Goal: Information Seeking & Learning: Learn about a topic

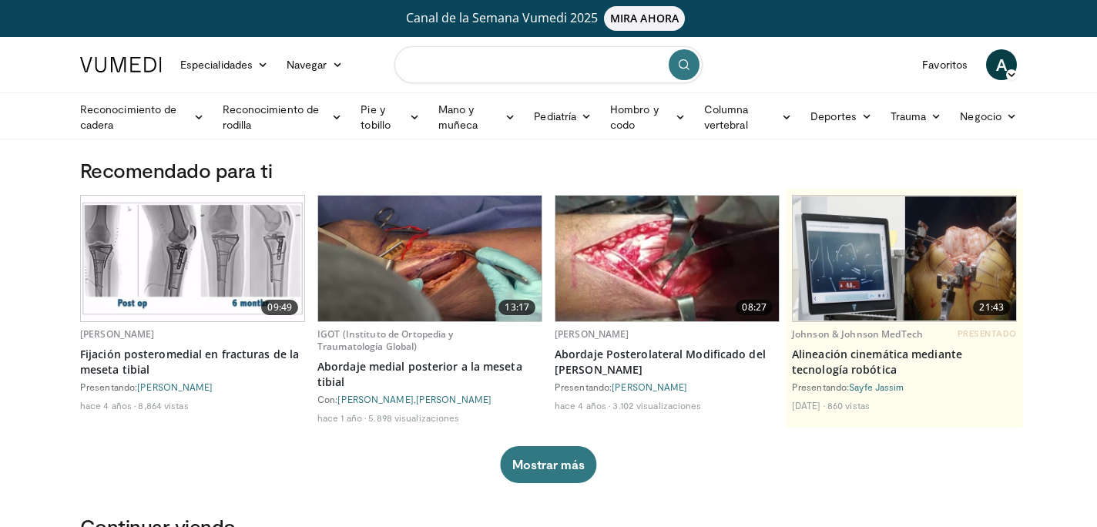
click at [475, 63] on input "Buscar temas, intervenciones" at bounding box center [549, 64] width 308 height 37
type input "**********"
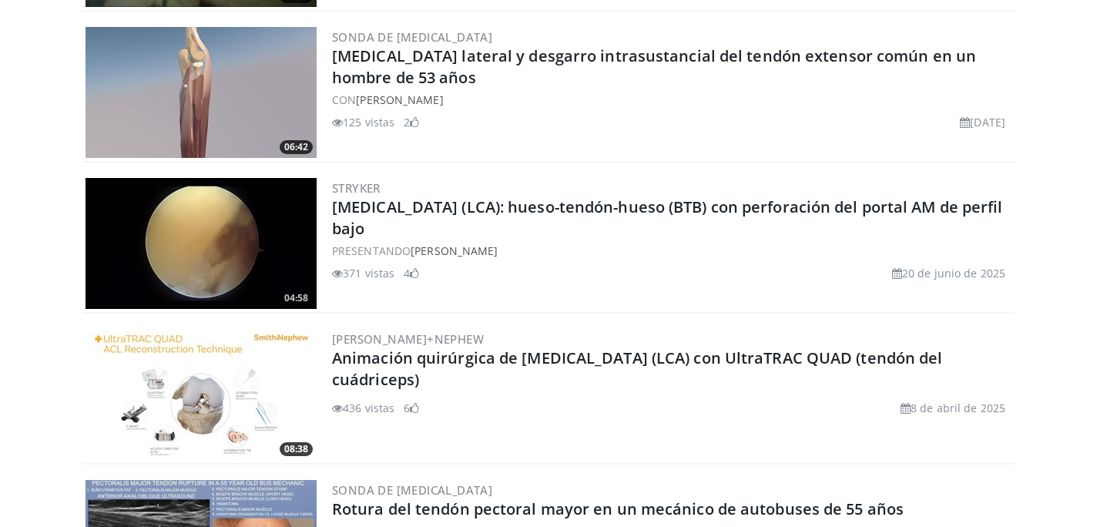
scroll to position [3766, 0]
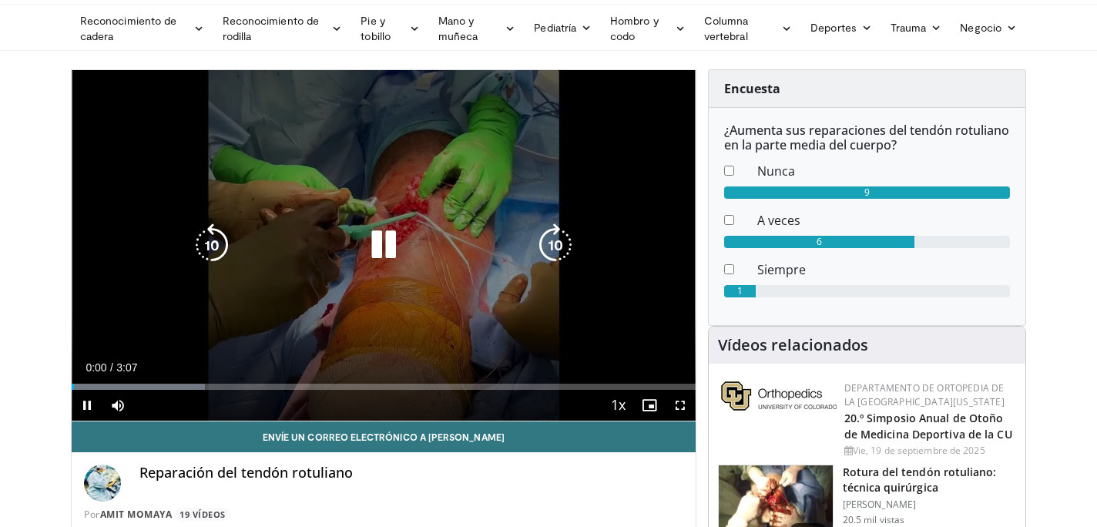
scroll to position [88, 0]
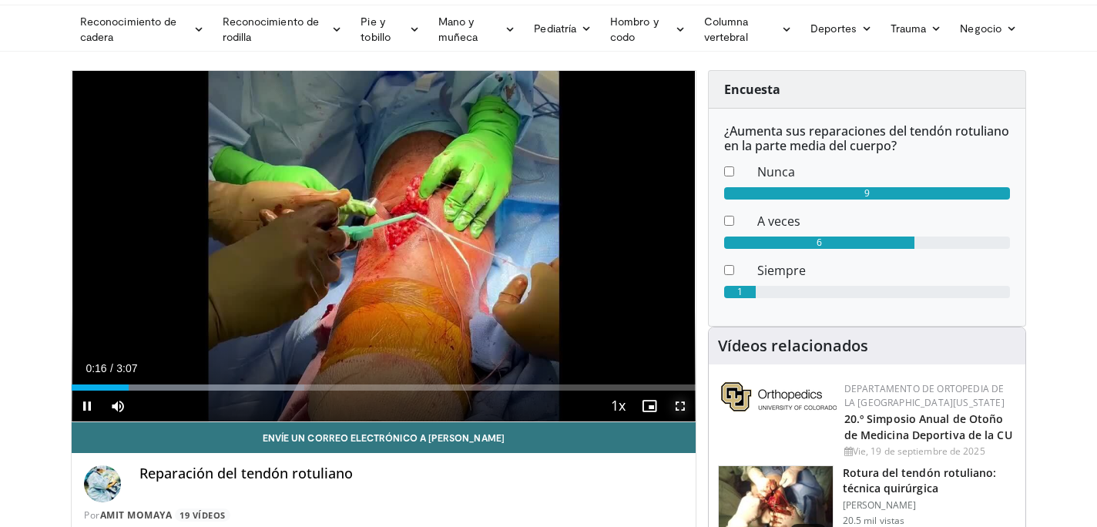
click at [677, 408] on span "Video Player" at bounding box center [680, 406] width 31 height 31
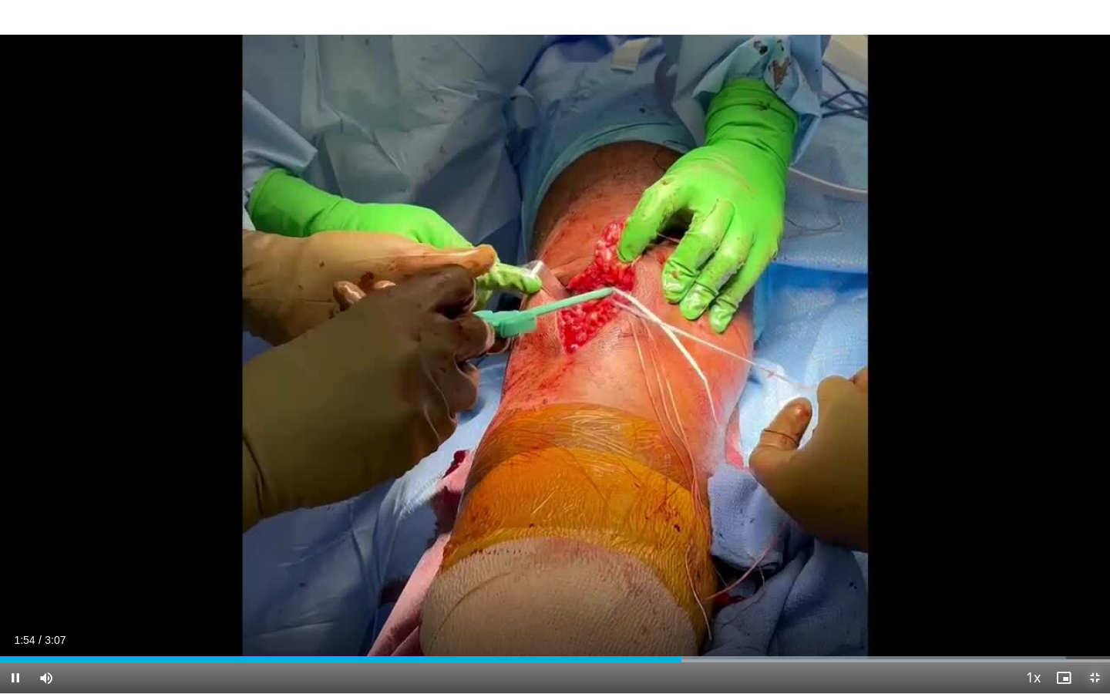
click at [1092, 526] on span "Video Player" at bounding box center [1094, 677] width 31 height 31
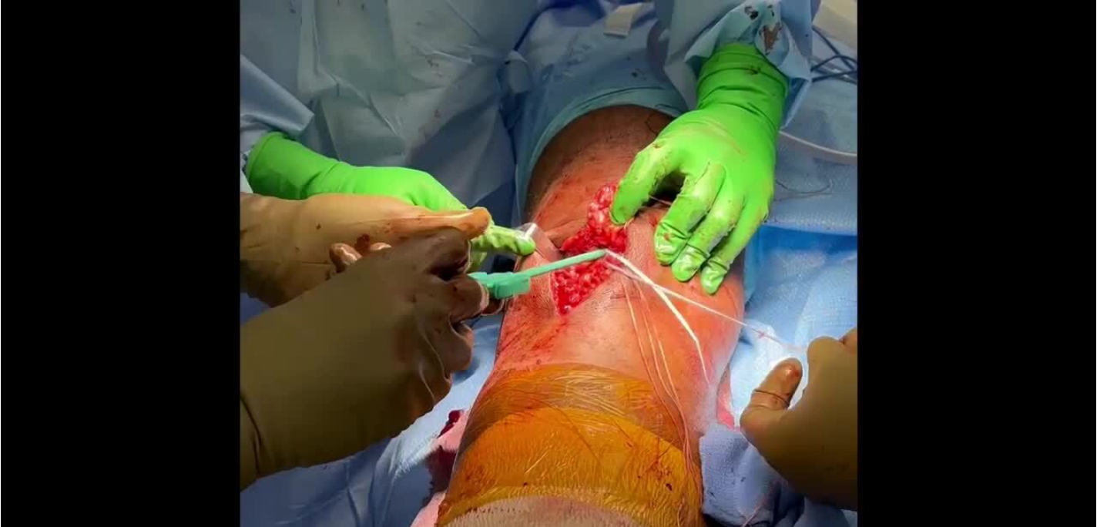
scroll to position [156, 0]
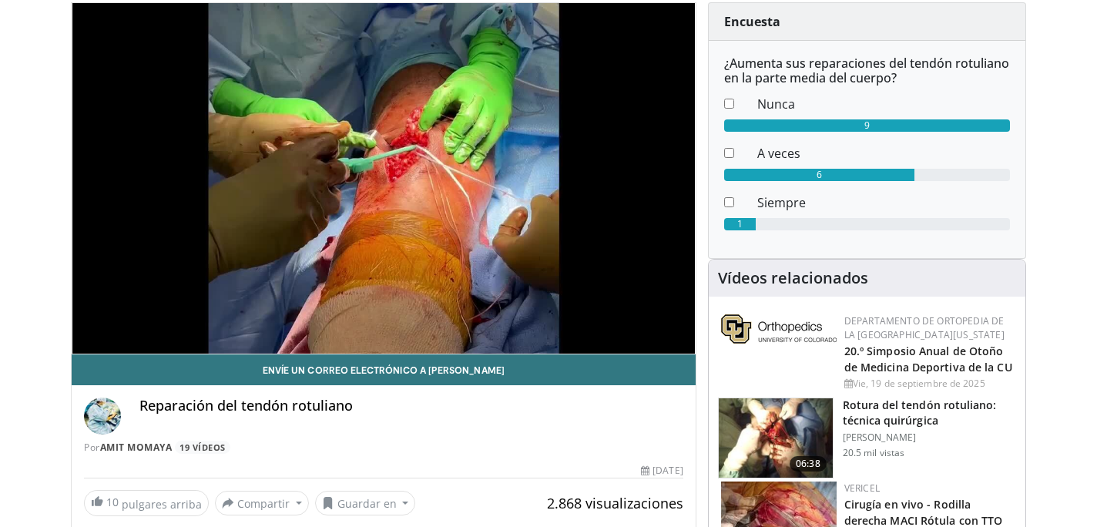
click at [909, 406] on font "Rotura del tendón rotuliano: técnica quirúrgica" at bounding box center [920, 413] width 154 height 30
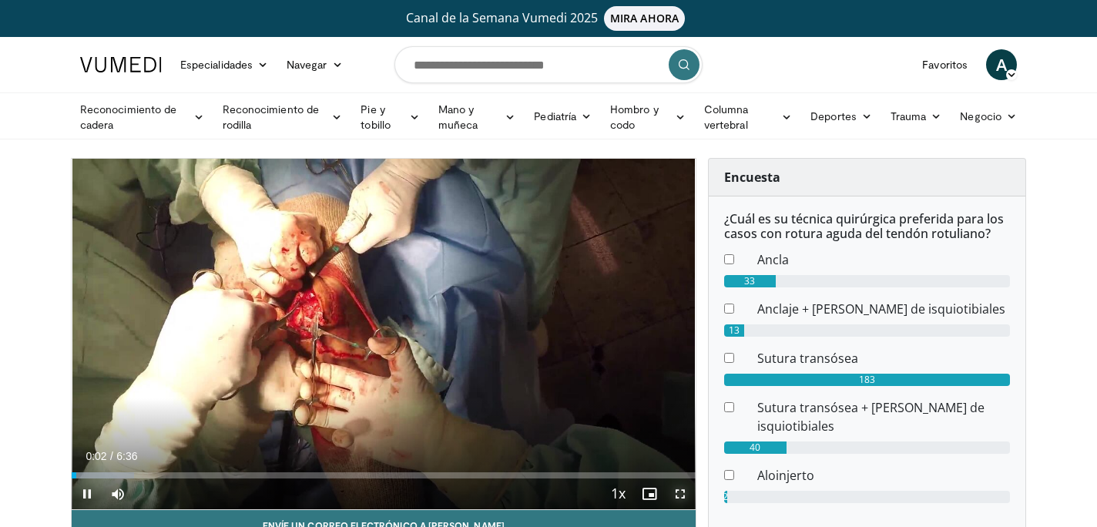
click at [680, 493] on span "Video Player" at bounding box center [680, 494] width 31 height 31
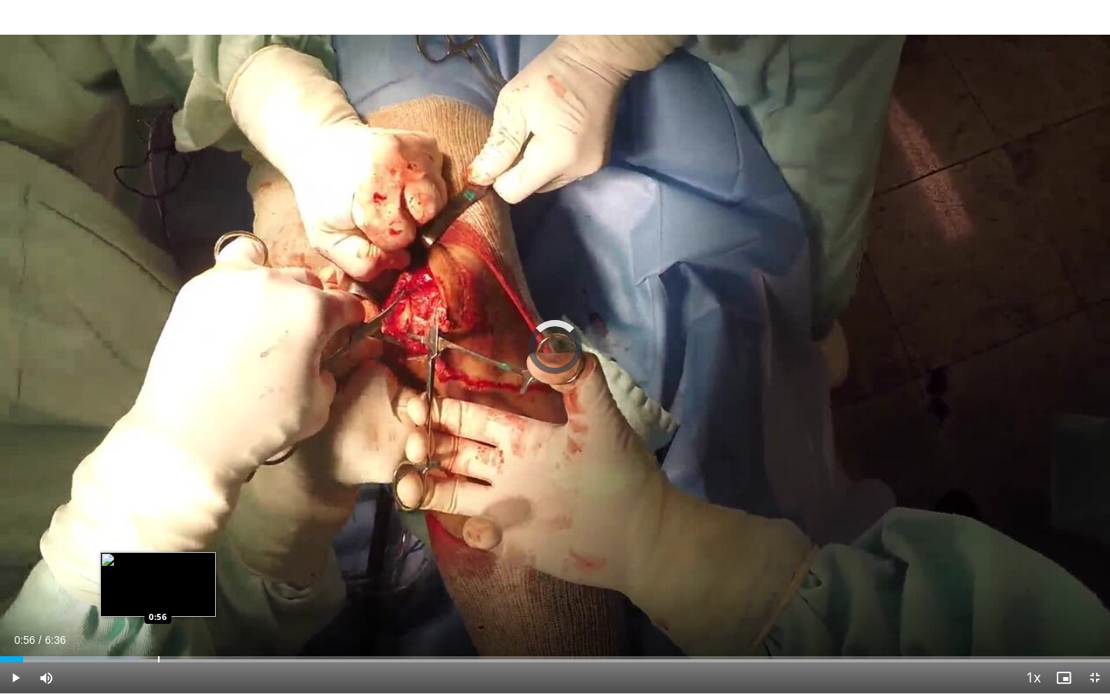
click at [158, 526] on div "Progress Bar" at bounding box center [159, 659] width 2 height 6
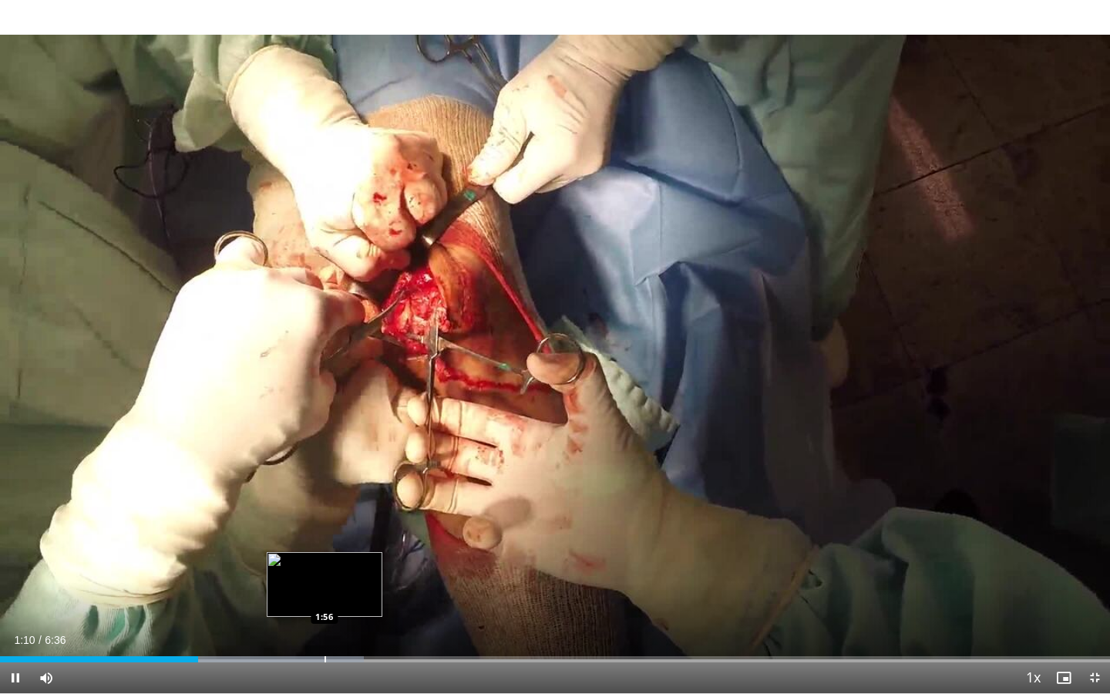
click at [324, 526] on div "Progress Bar" at bounding box center [325, 659] width 2 height 6
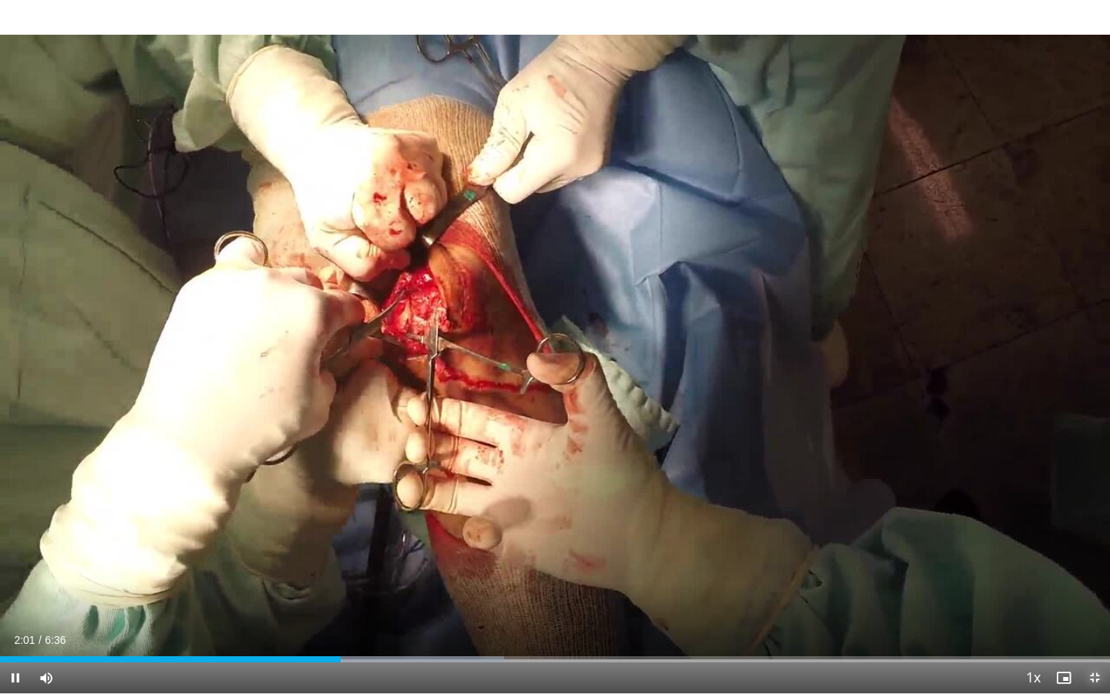
click at [1097, 526] on span "Video Player" at bounding box center [1094, 677] width 31 height 31
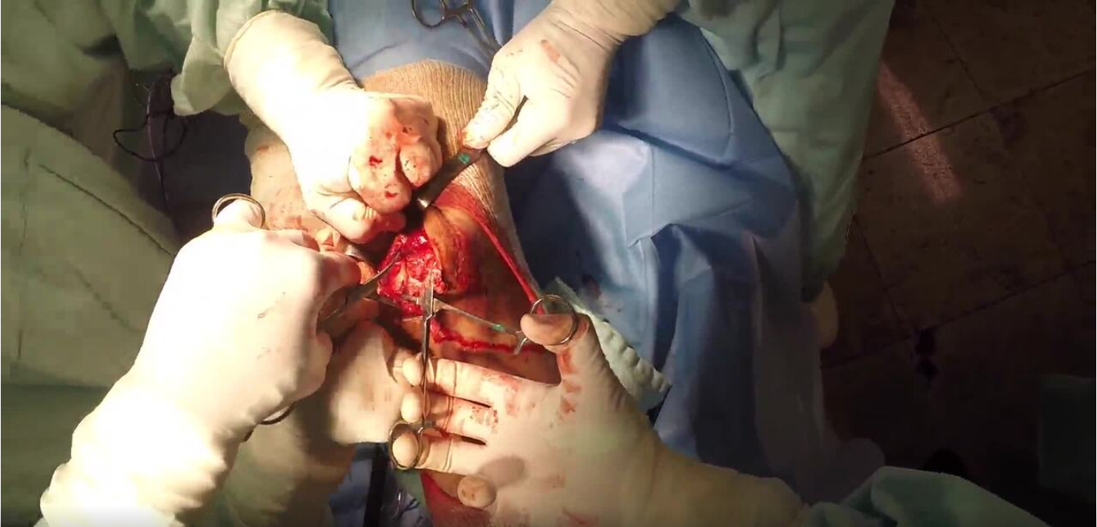
scroll to position [106, 0]
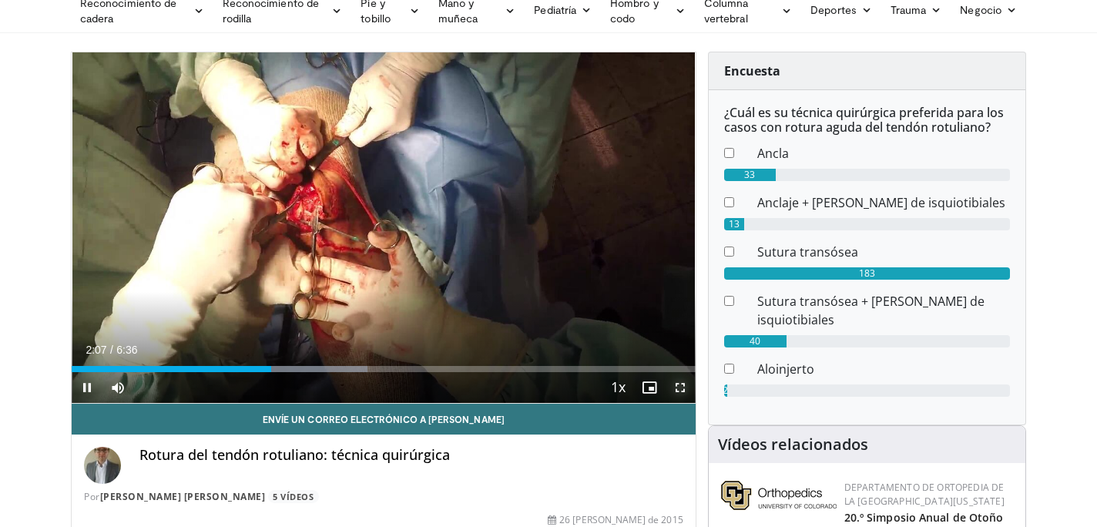
click at [676, 389] on span "Video Player" at bounding box center [680, 387] width 31 height 31
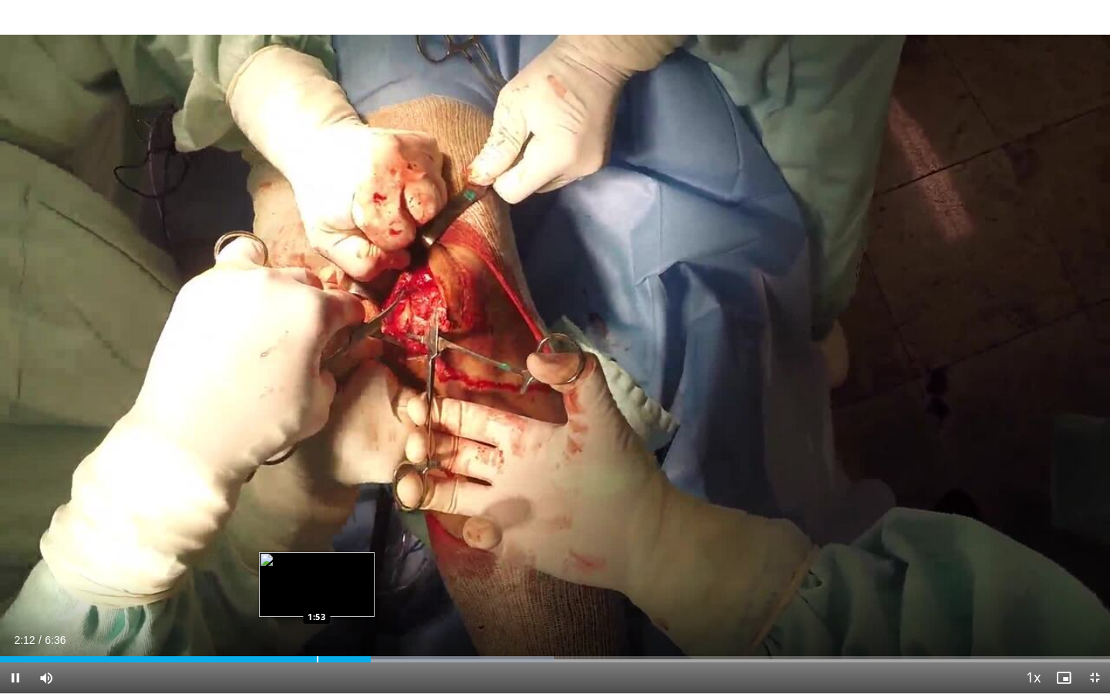
click at [317, 526] on div "Progress Bar" at bounding box center [318, 659] width 2 height 6
click at [286, 526] on div "Loaded : 49.96% 1:56 1:42" at bounding box center [555, 654] width 1110 height 15
click at [1094, 526] on span "Video Player" at bounding box center [1094, 677] width 31 height 31
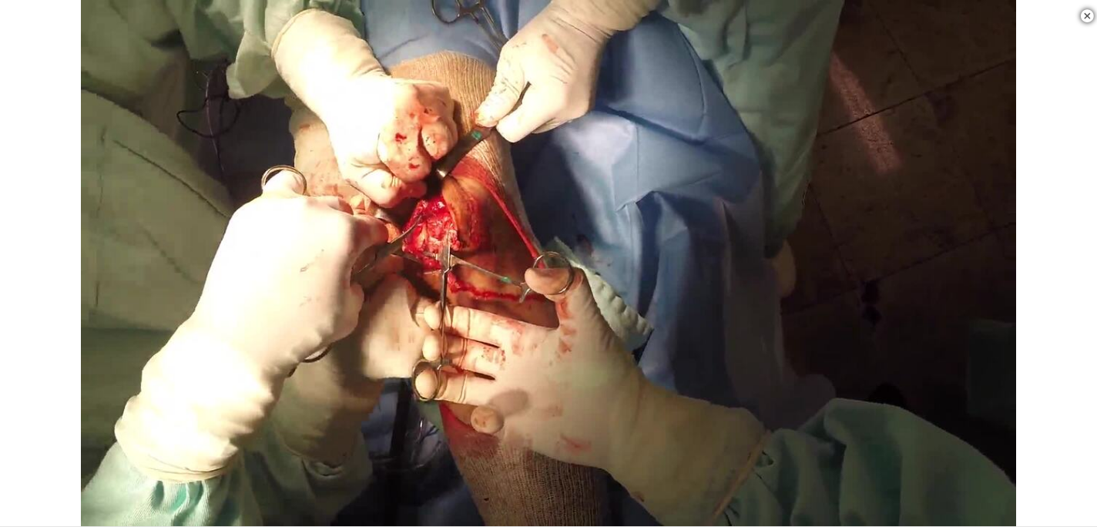
scroll to position [447, 0]
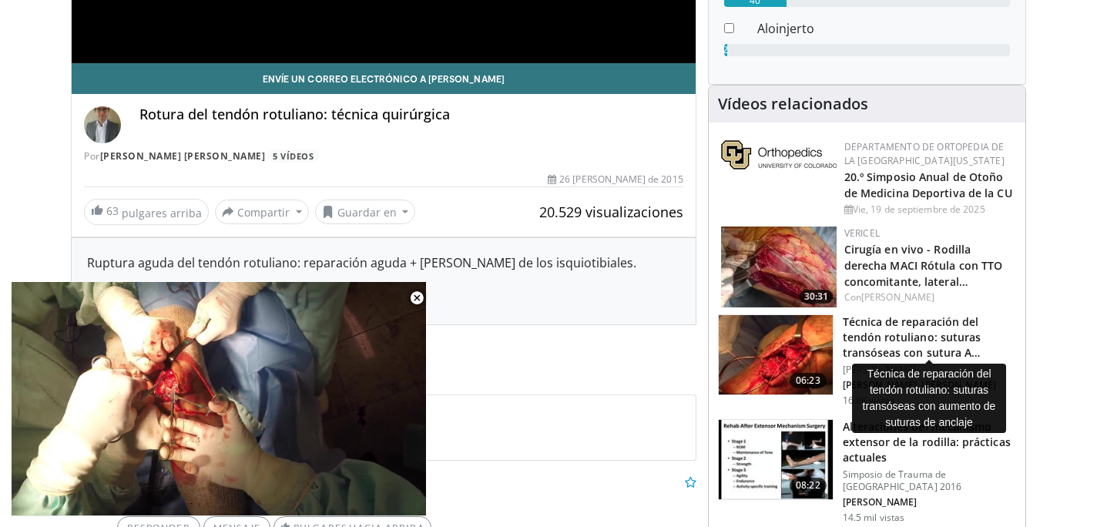
click at [947, 331] on font "Técnica de reparación del tendón rotuliano: suturas transóseas con sutura A…" at bounding box center [912, 336] width 139 height 45
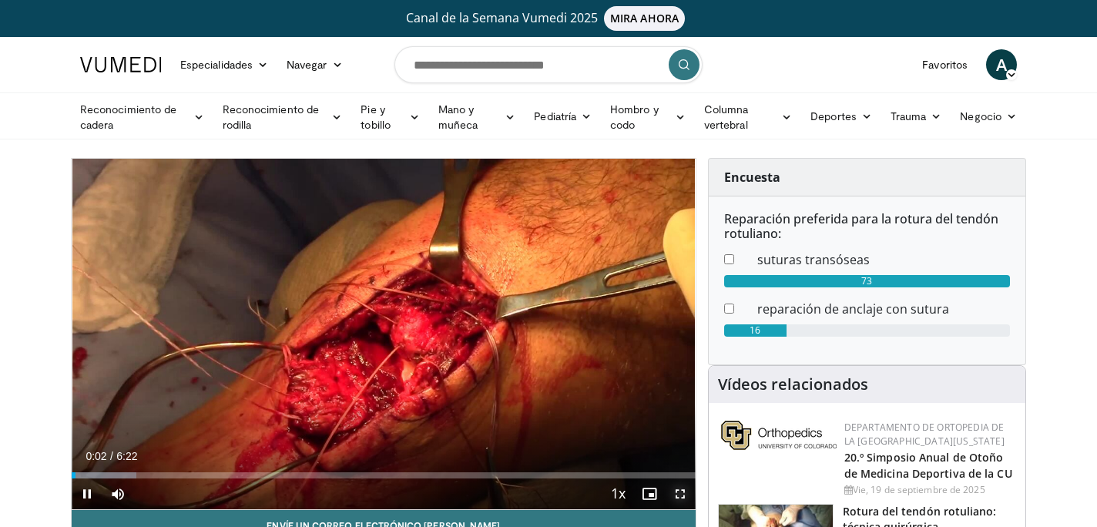
click at [677, 494] on span "Video Player" at bounding box center [680, 494] width 31 height 31
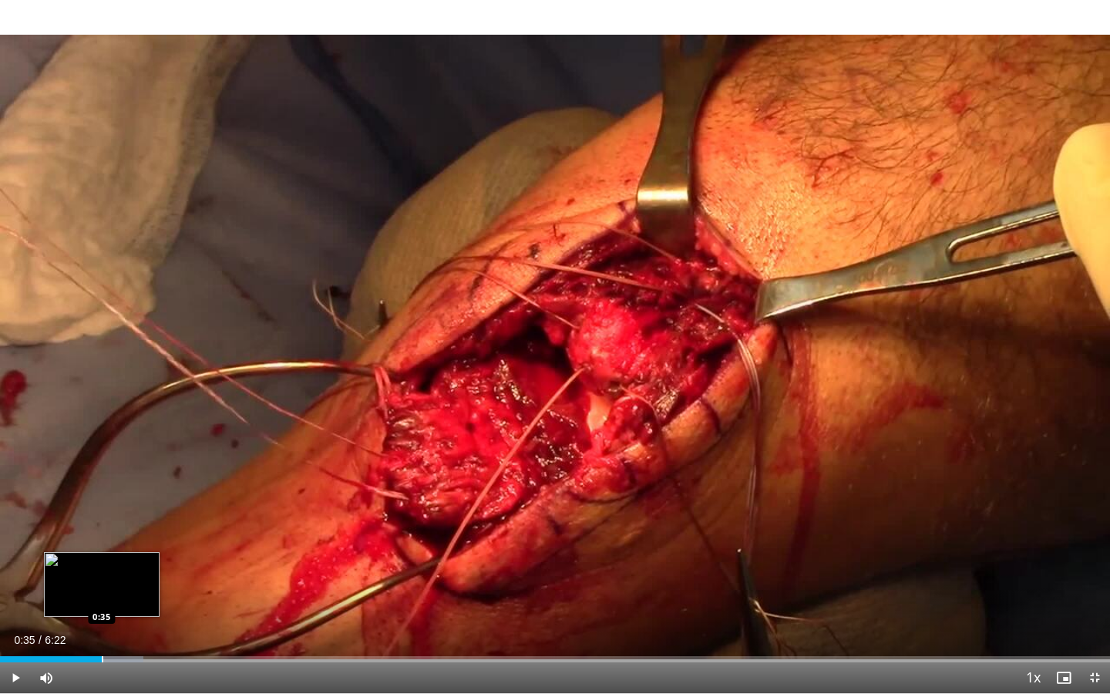
click at [101, 526] on div "Loaded : 12.95% 0:06 0:35" at bounding box center [555, 654] width 1110 height 15
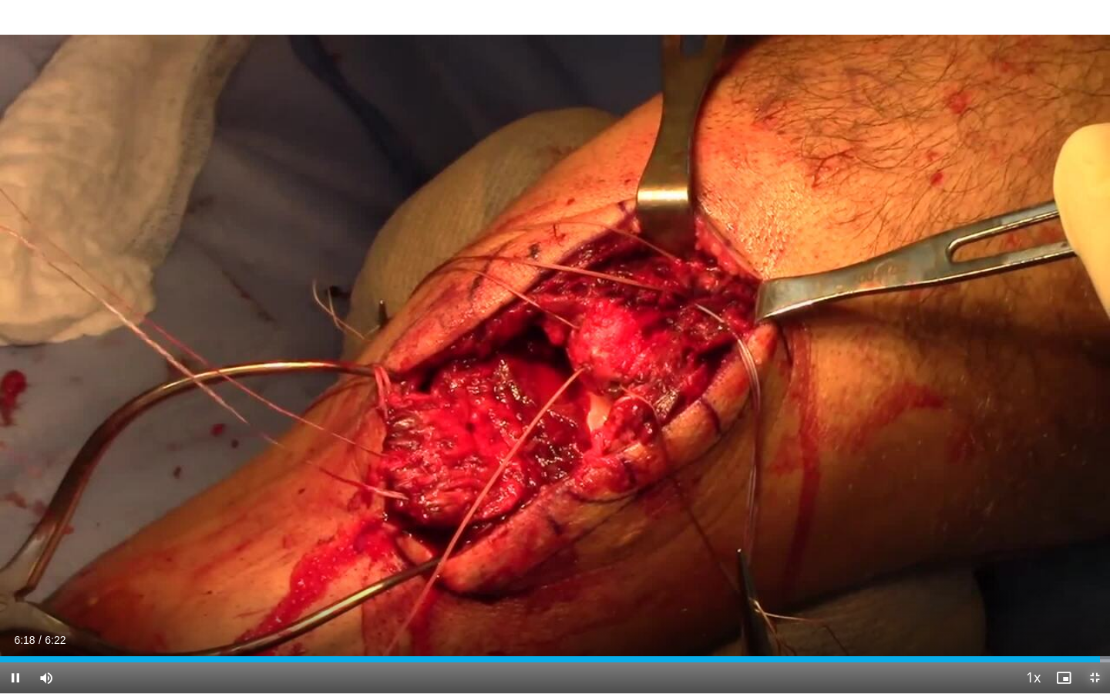
click at [1088, 526] on span "Video Player" at bounding box center [1094, 677] width 31 height 31
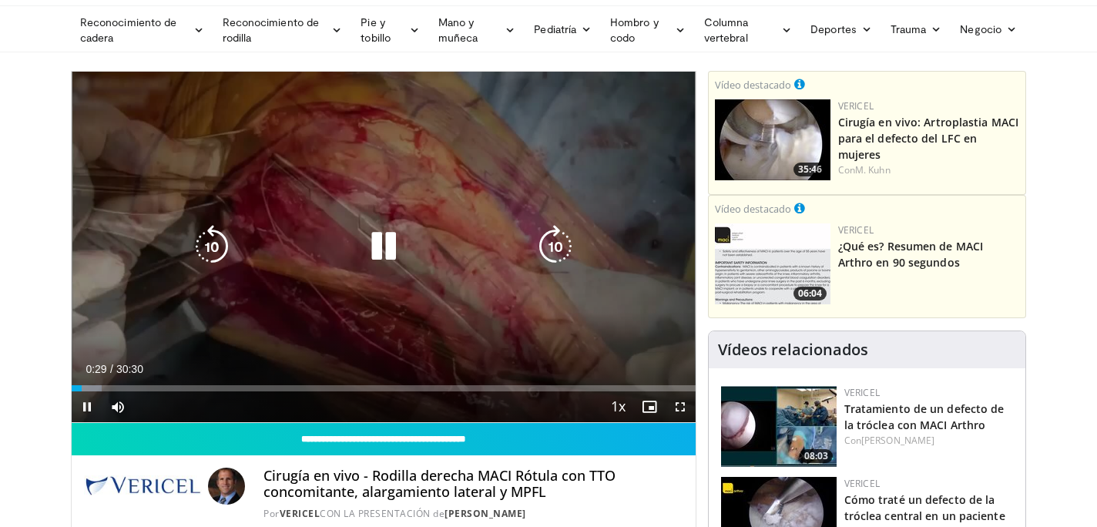
scroll to position [92, 0]
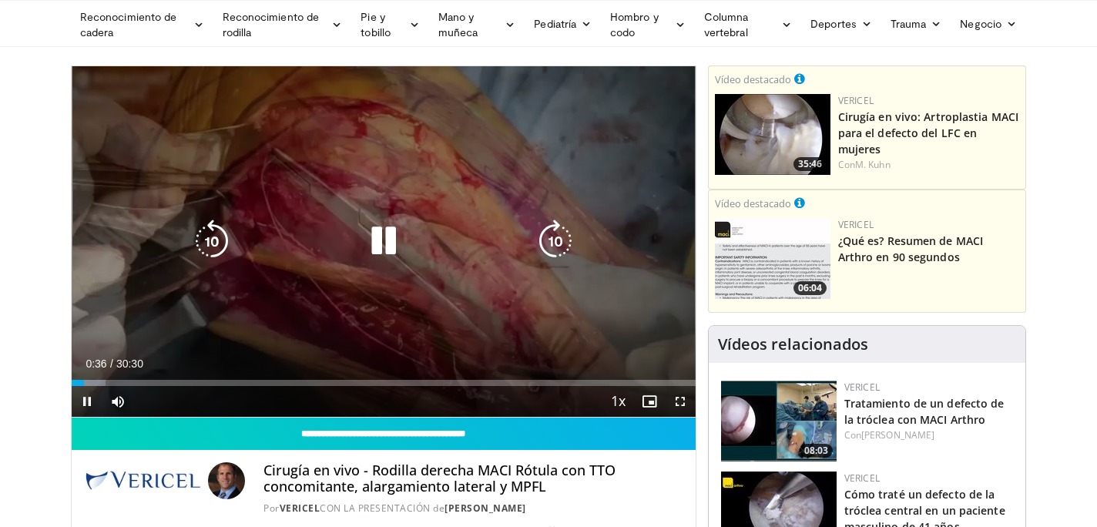
click at [520, 291] on div "10 seconds Tap to unmute" at bounding box center [384, 241] width 624 height 351
